Goal: Task Accomplishment & Management: Manage account settings

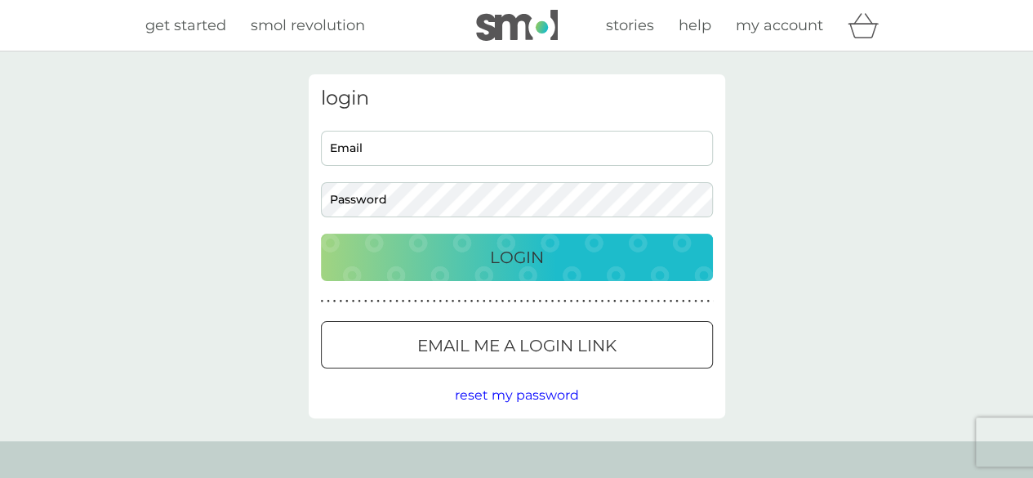
type input "[EMAIL_ADDRESS][DOMAIN_NAME]"
click at [518, 261] on p "Login" at bounding box center [517, 257] width 54 height 26
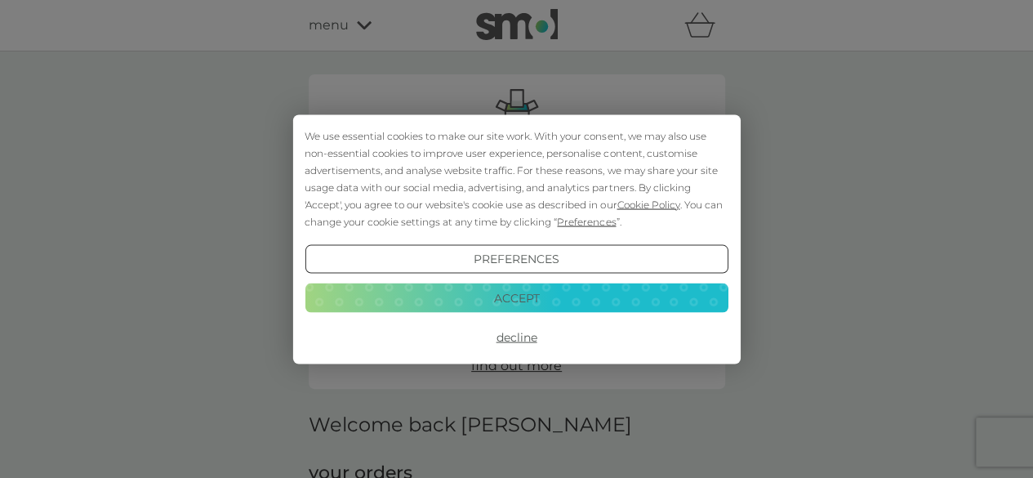
click at [524, 301] on button "Accept" at bounding box center [516, 297] width 423 height 29
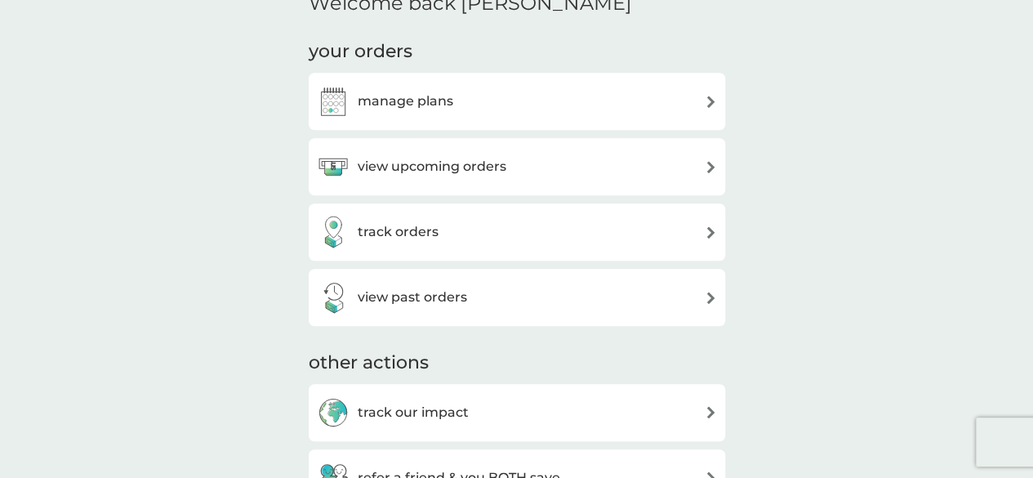
scroll to position [425, 0]
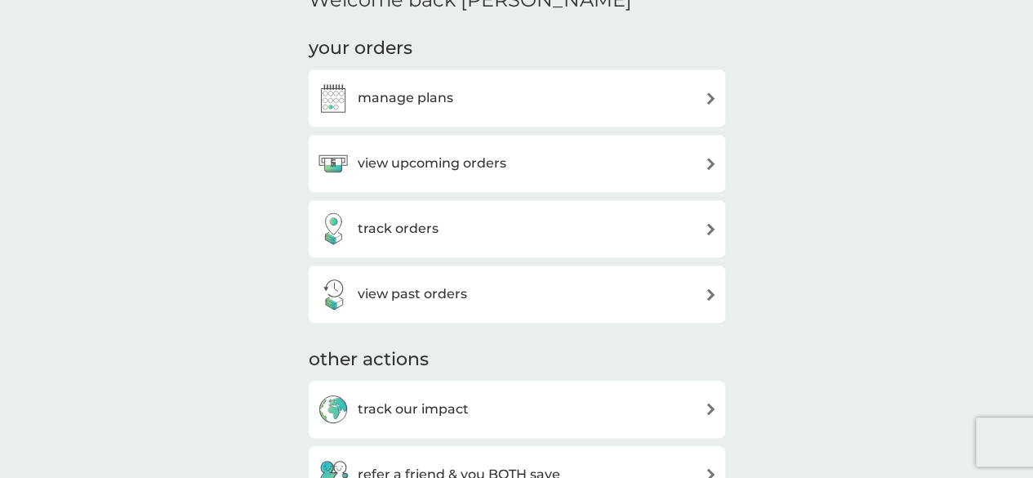
click at [692, 168] on div "view upcoming orders" at bounding box center [517, 163] width 400 height 33
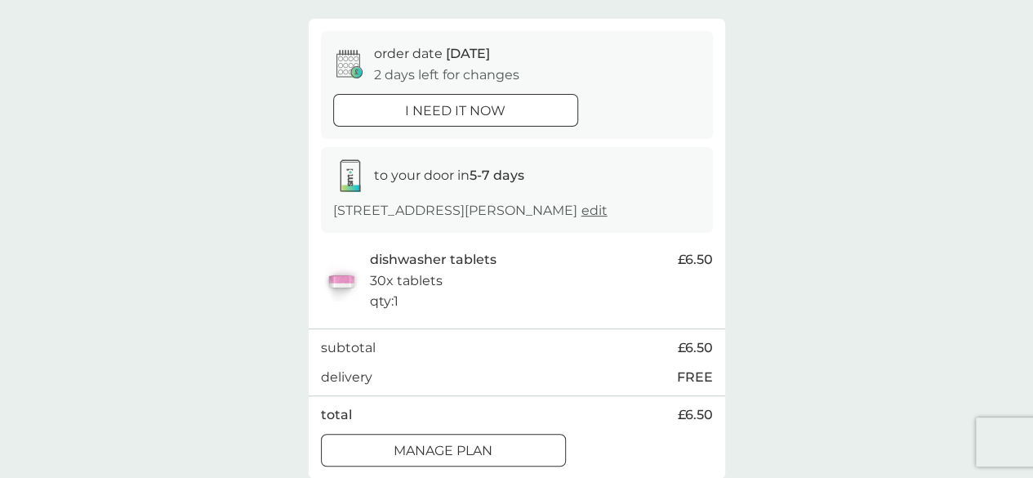
scroll to position [131, 0]
click at [805, 234] on div "your upcoming orders You have 1 order due within the next 5 days. order date 12…" at bounding box center [516, 212] width 1033 height 582
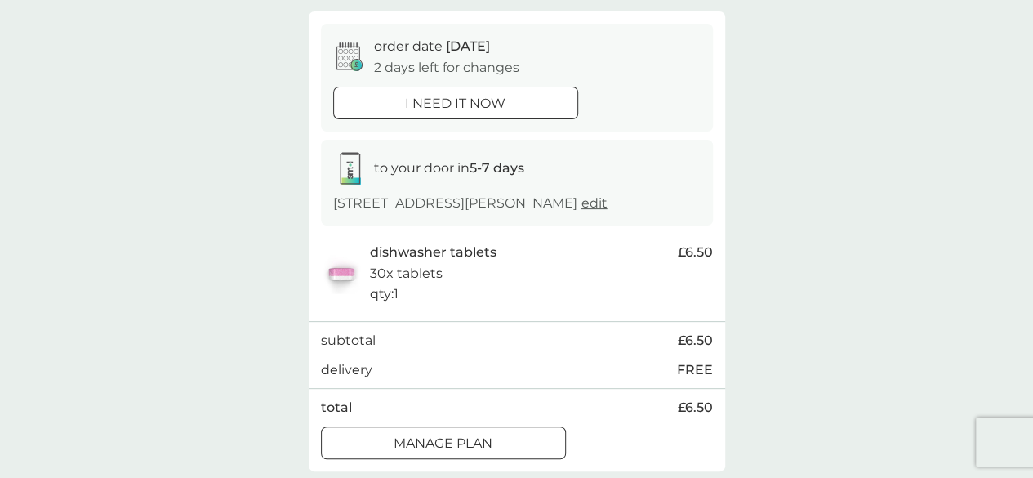
scroll to position [163, 0]
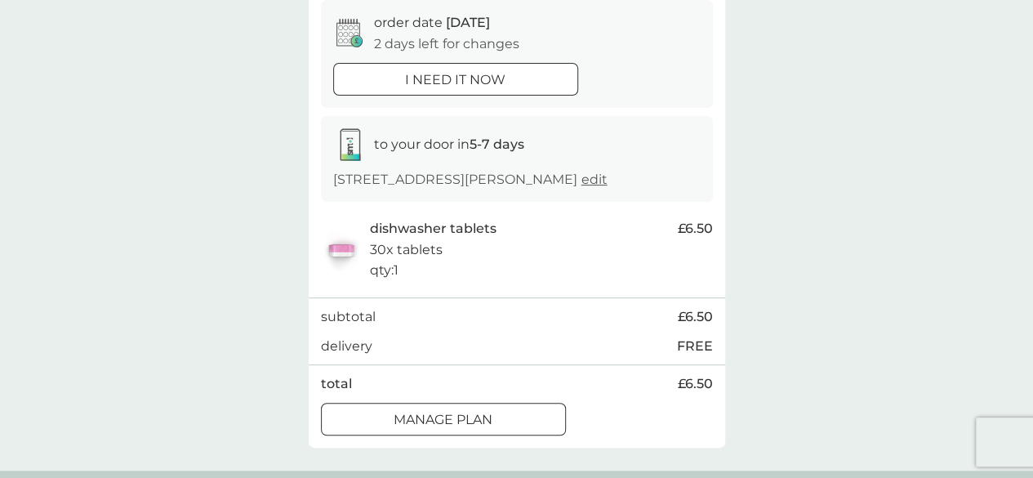
click at [498, 411] on div "Manage plan" at bounding box center [443, 419] width 243 height 21
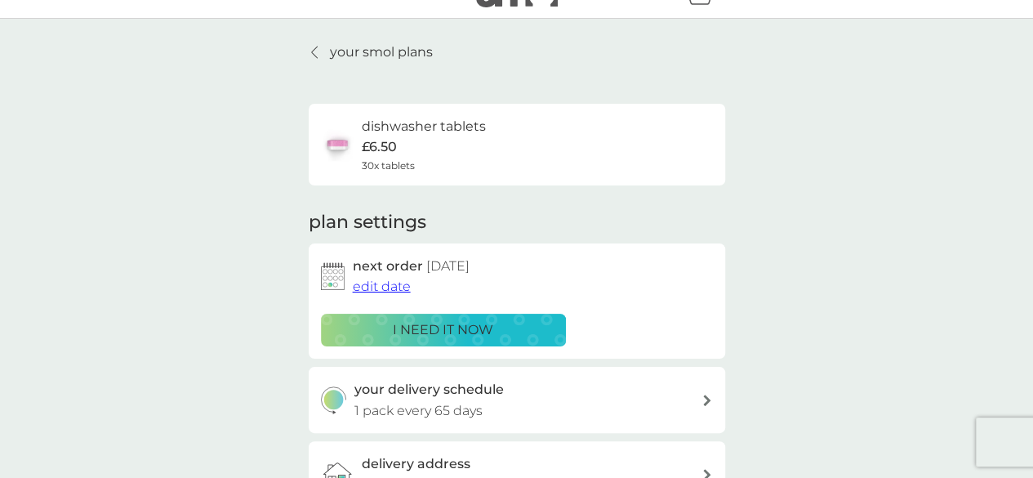
scroll to position [65, 0]
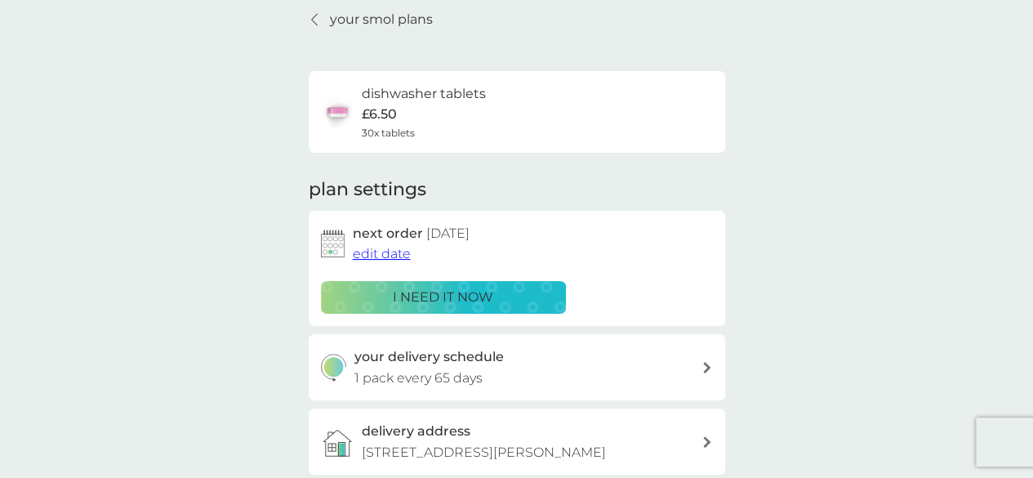
click at [393, 256] on span "edit date" at bounding box center [382, 254] width 58 height 16
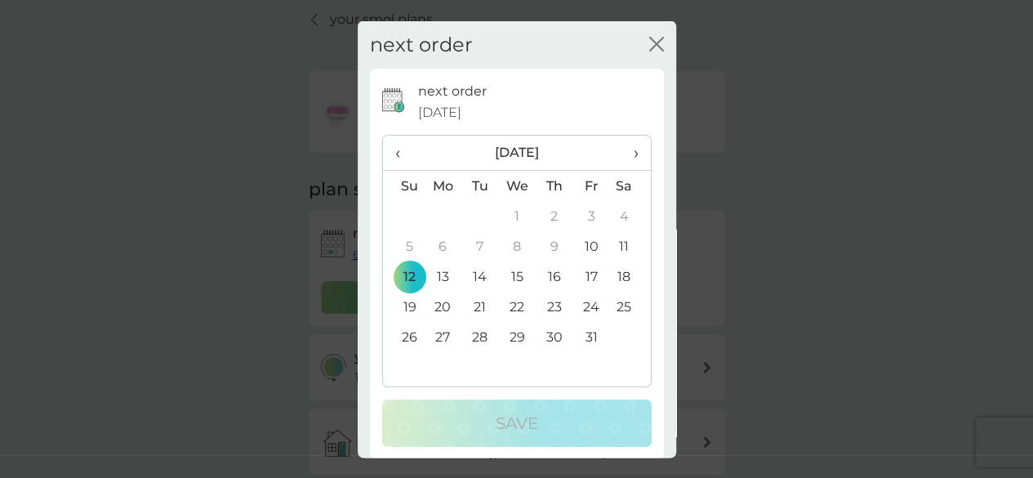
click at [621, 149] on span "›" at bounding box center [629, 153] width 16 height 34
click at [438, 277] on td "10" at bounding box center [444, 276] width 38 height 30
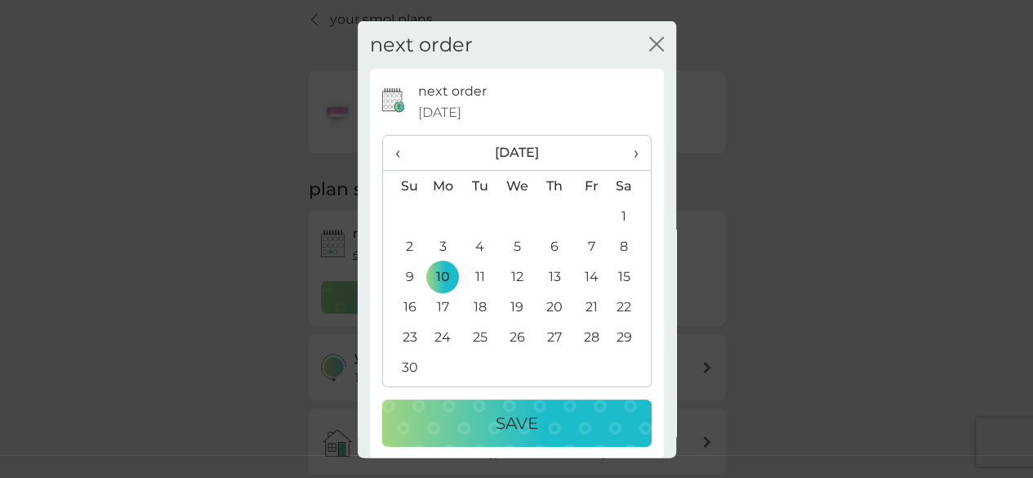
click at [457, 420] on div "Save" at bounding box center [516, 423] width 237 height 26
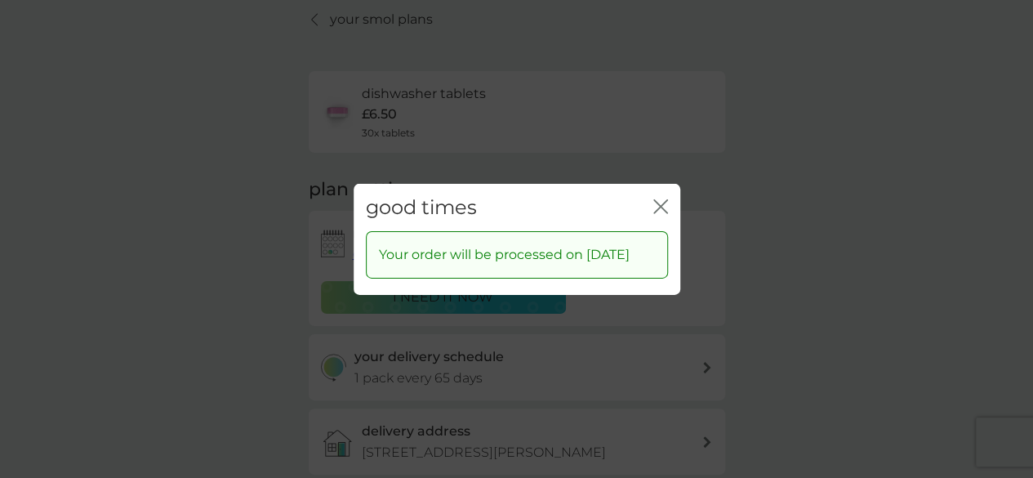
click at [661, 199] on icon "close" at bounding box center [664, 205] width 7 height 13
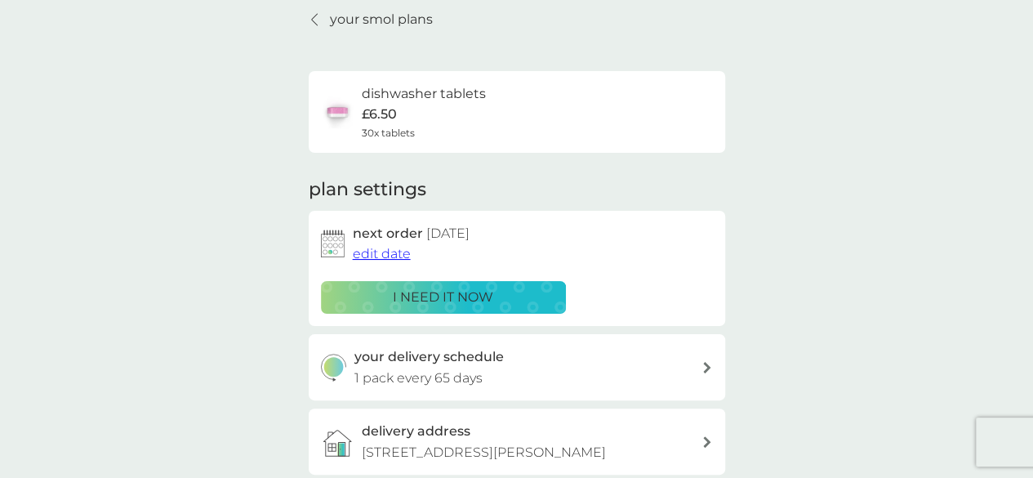
click at [815, 246] on div "your smol plans dishwasher tablets £6.50 30x tablets plan settings next order 1…" at bounding box center [516, 375] width 1033 height 779
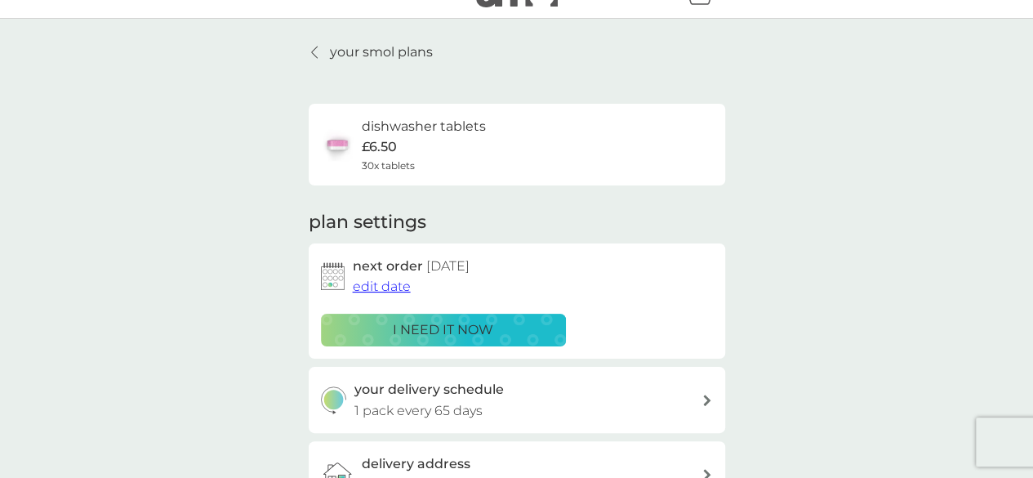
scroll to position [0, 0]
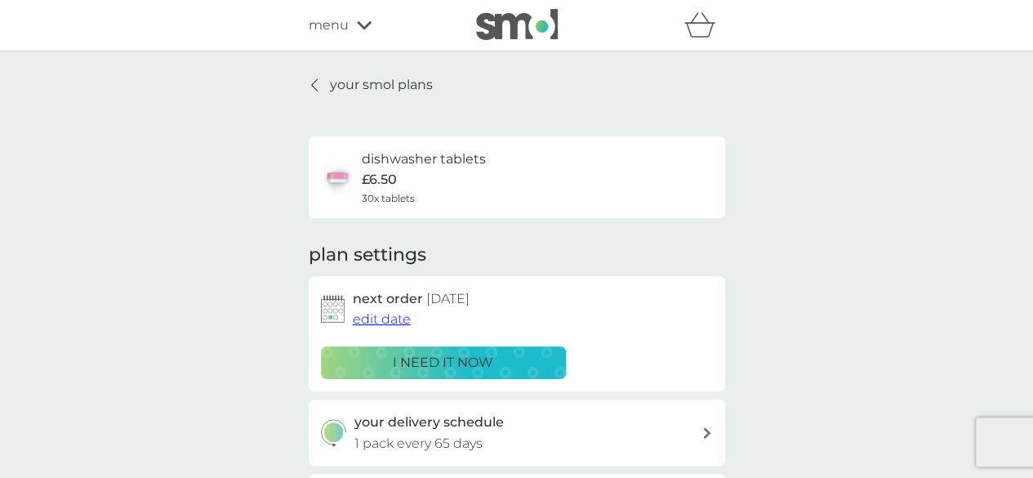
click at [314, 81] on icon at bounding box center [314, 84] width 7 height 13
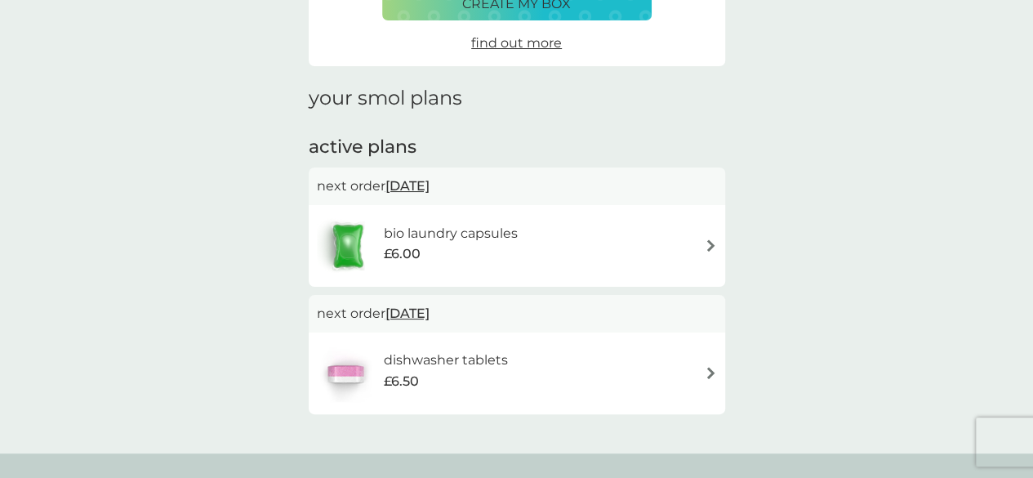
scroll to position [196, 0]
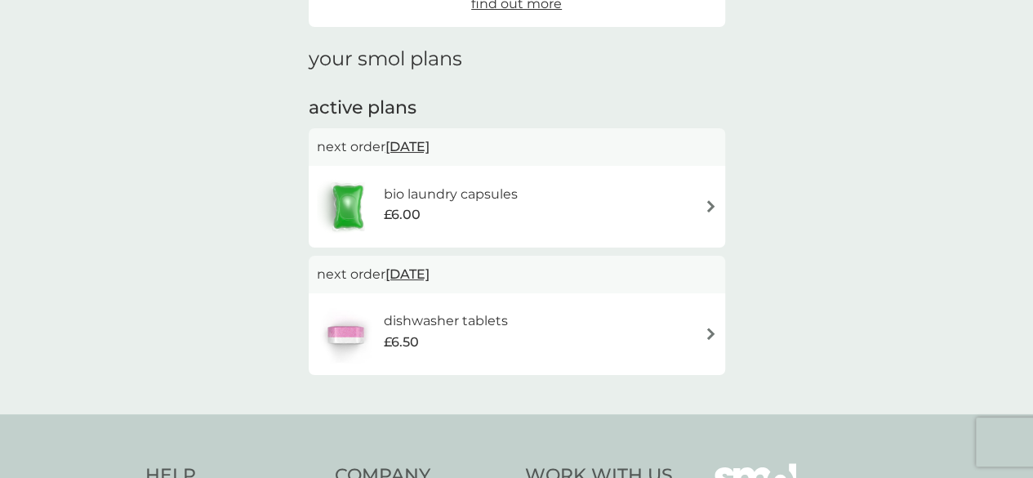
click at [705, 208] on img at bounding box center [711, 206] width 12 height 12
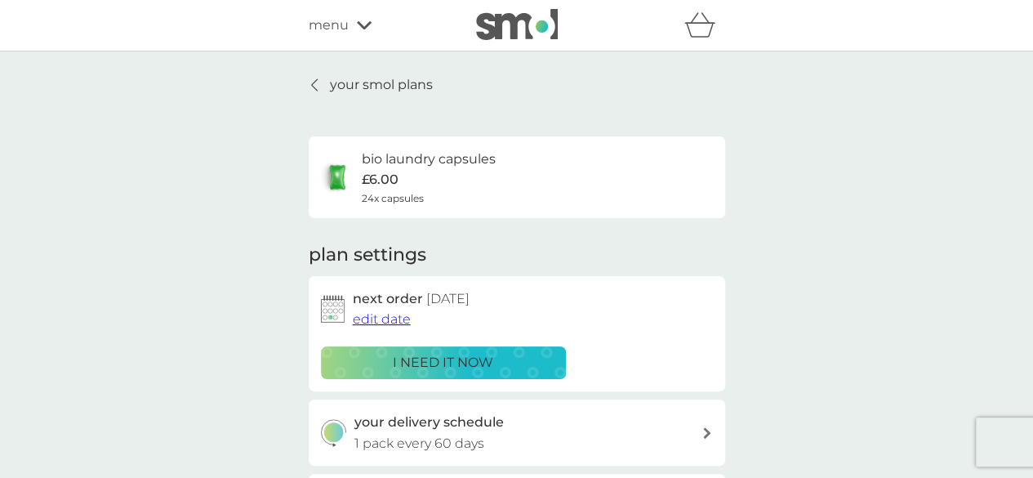
click at [395, 316] on span "edit date" at bounding box center [382, 319] width 58 height 16
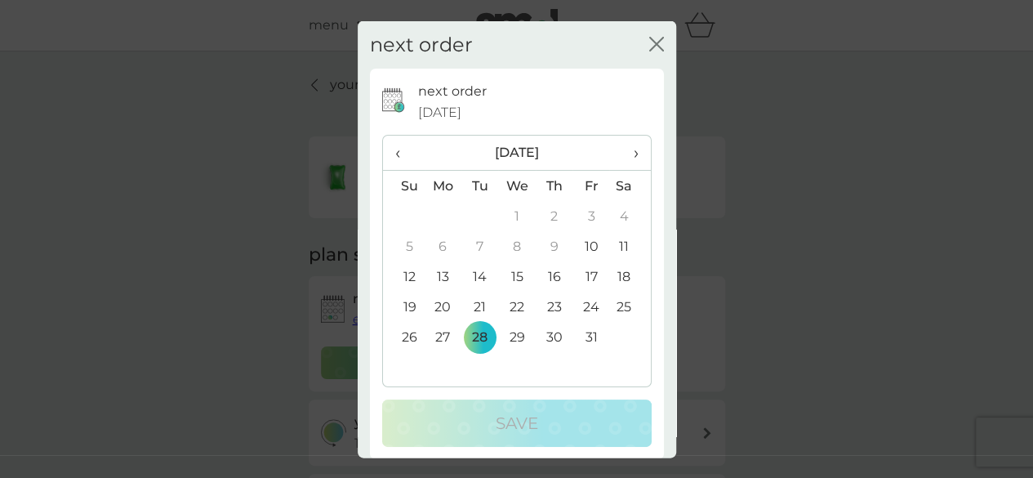
click at [621, 149] on span "›" at bounding box center [629, 153] width 16 height 34
click at [437, 268] on td "10" at bounding box center [444, 276] width 38 height 30
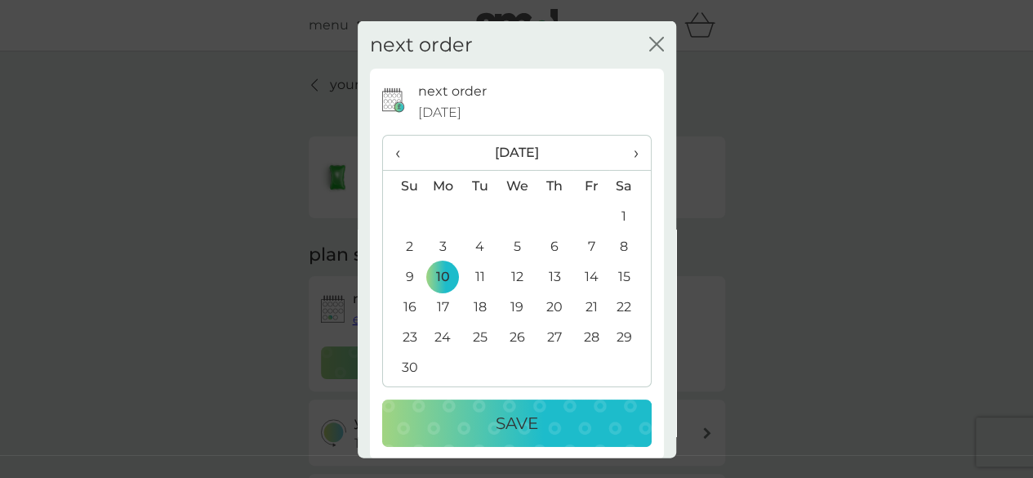
click at [443, 412] on div "Save" at bounding box center [516, 423] width 237 height 26
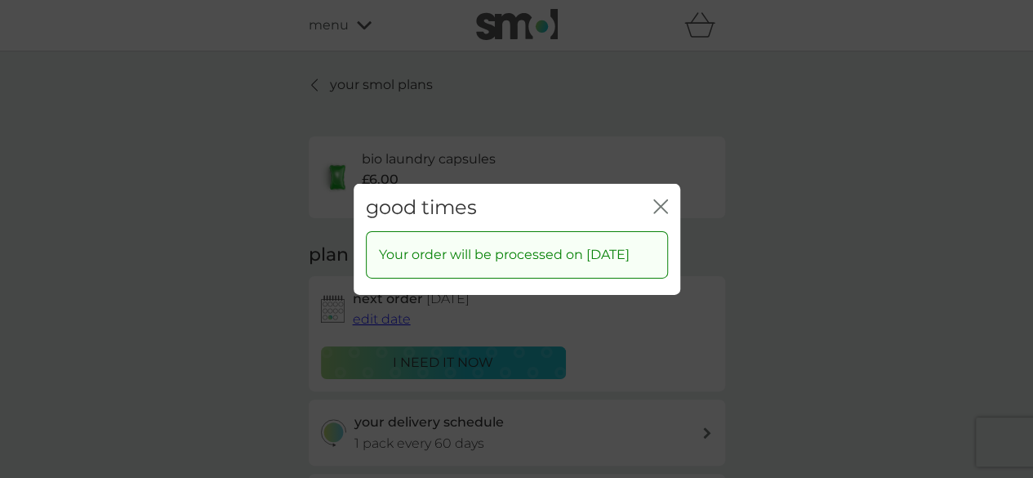
click at [661, 199] on icon "close" at bounding box center [664, 205] width 7 height 13
